Goal: Subscribe to service/newsletter: Subscribe to service/newsletter

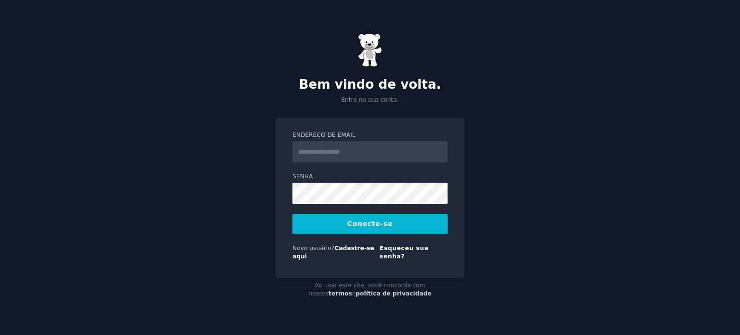
click at [362, 157] on input "Endereço de email" at bounding box center [370, 151] width 155 height 21
type input "**********"
click at [360, 252] on font "Cadastre-se aqui" at bounding box center [334, 252] width 82 height 15
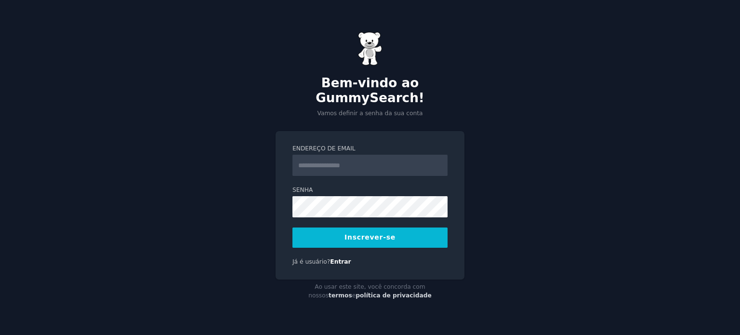
click at [345, 156] on input "Endereço de email" at bounding box center [370, 165] width 155 height 21
type input "**********"
click at [343, 232] on button "Inscrever-se" at bounding box center [370, 237] width 155 height 20
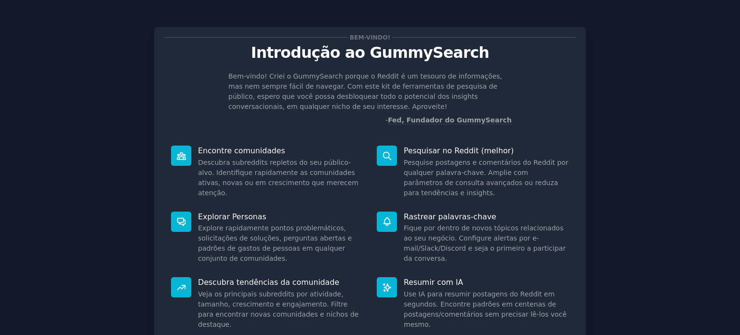
drag, startPoint x: 507, startPoint y: 0, endPoint x: 110, endPoint y: 175, distance: 433.3
click at [110, 175] on div "Bem-vindo! Introdução ao GummySearch Bem-vindo! Criei o GummySearch porque o Re…" at bounding box center [369, 208] width 713 height 391
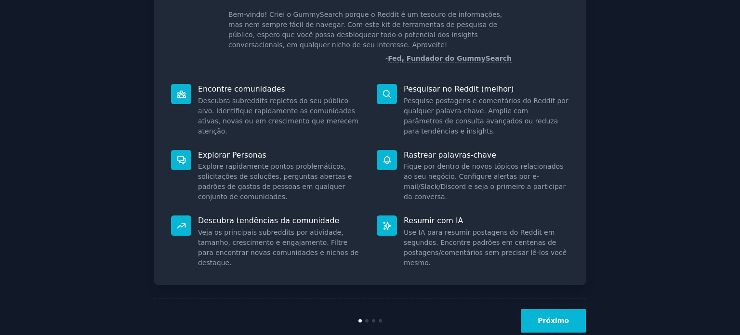
scroll to position [82, 0]
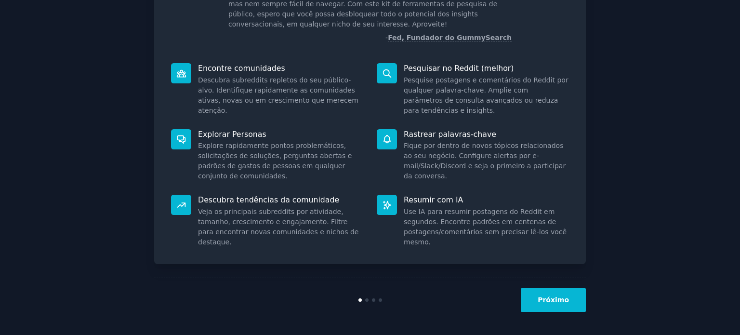
click at [552, 296] on font "Próximo" at bounding box center [553, 300] width 31 height 8
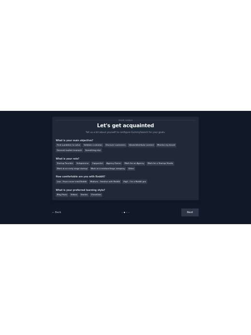
scroll to position [20, 0]
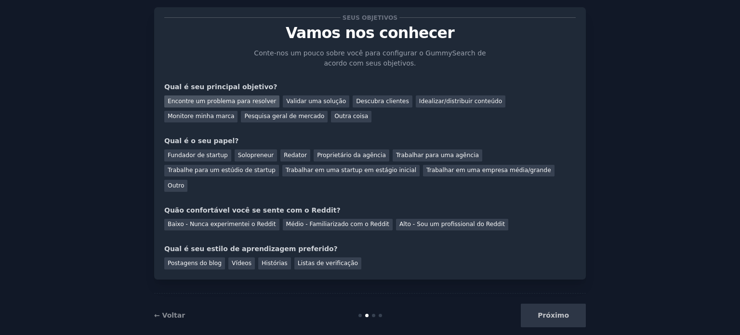
click at [222, 102] on font "Encontre um problema para resolver" at bounding box center [222, 101] width 108 height 7
click at [205, 154] on font "Fundador de startup" at bounding box center [198, 155] width 60 height 7
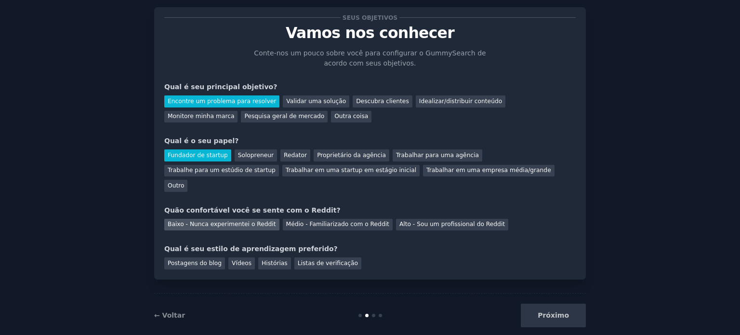
click at [235, 221] on font "Baixo - Nunca experimentei o Reddit" at bounding box center [222, 224] width 108 height 7
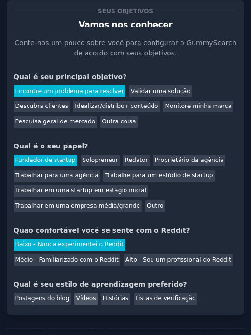
click at [85, 300] on font "Vídeos" at bounding box center [86, 298] width 20 height 7
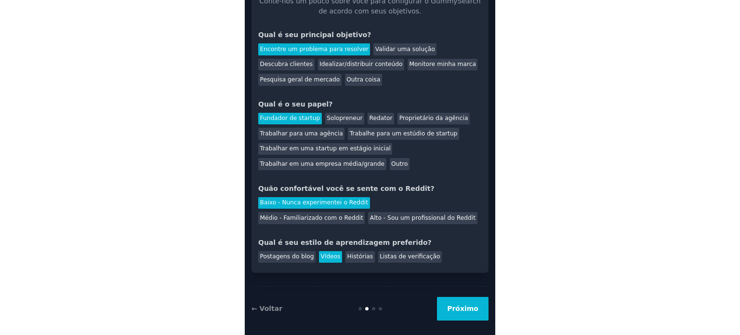
scroll to position [64, 0]
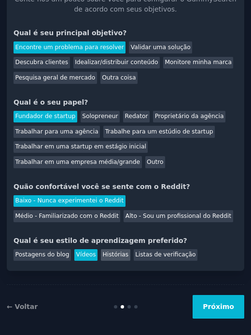
click at [107, 256] on font "Histórias" at bounding box center [116, 254] width 26 height 7
click at [79, 255] on font "Vídeos" at bounding box center [86, 254] width 20 height 7
click at [220, 307] on font "Próximo" at bounding box center [217, 307] width 31 height 8
